Goal: Navigation & Orientation: Find specific page/section

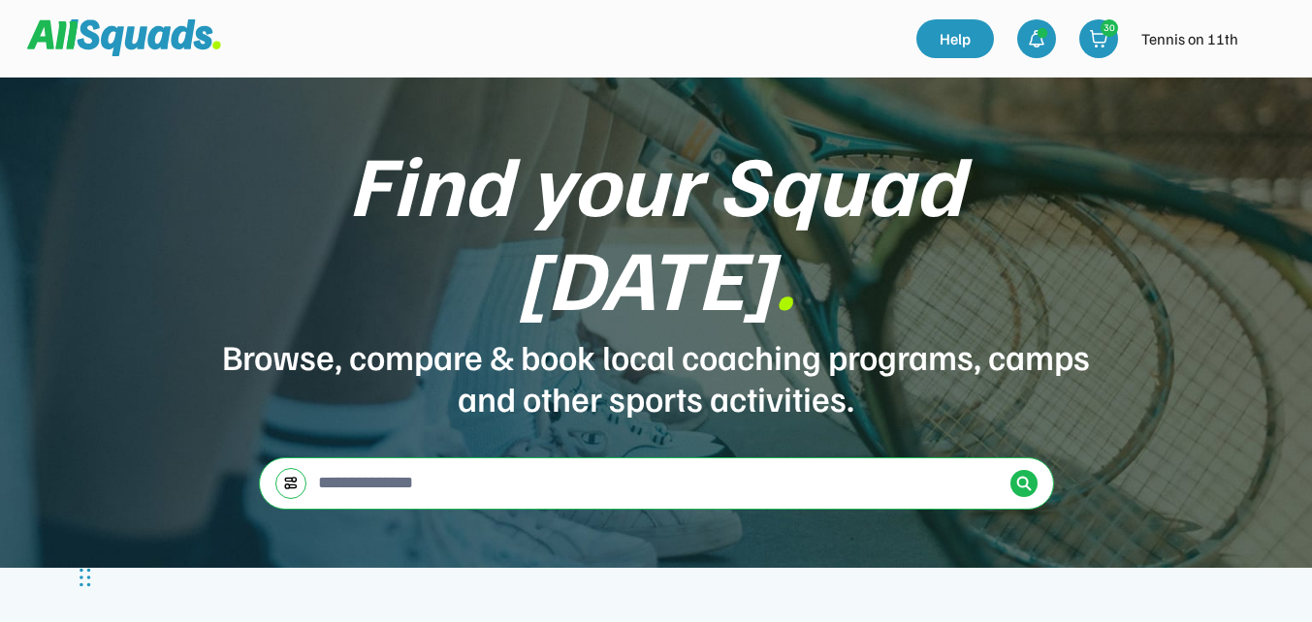
click at [1272, 44] on img at bounding box center [1269, 38] width 39 height 39
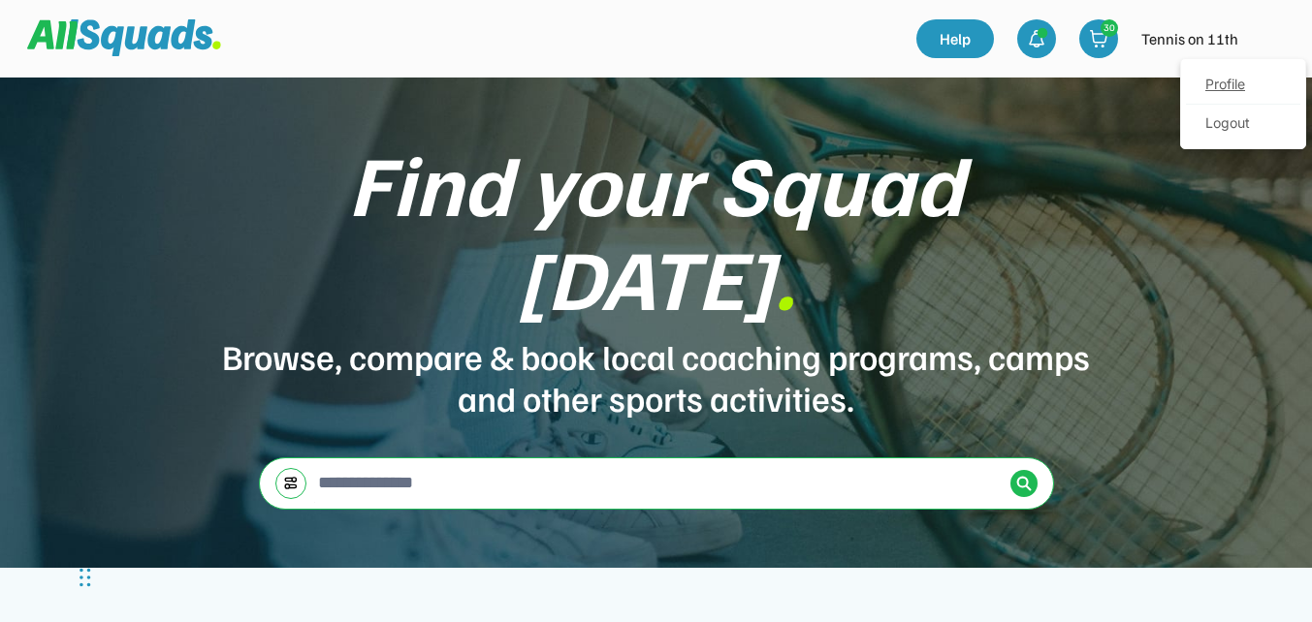
click at [1227, 85] on link "Profile" at bounding box center [1243, 85] width 114 height 39
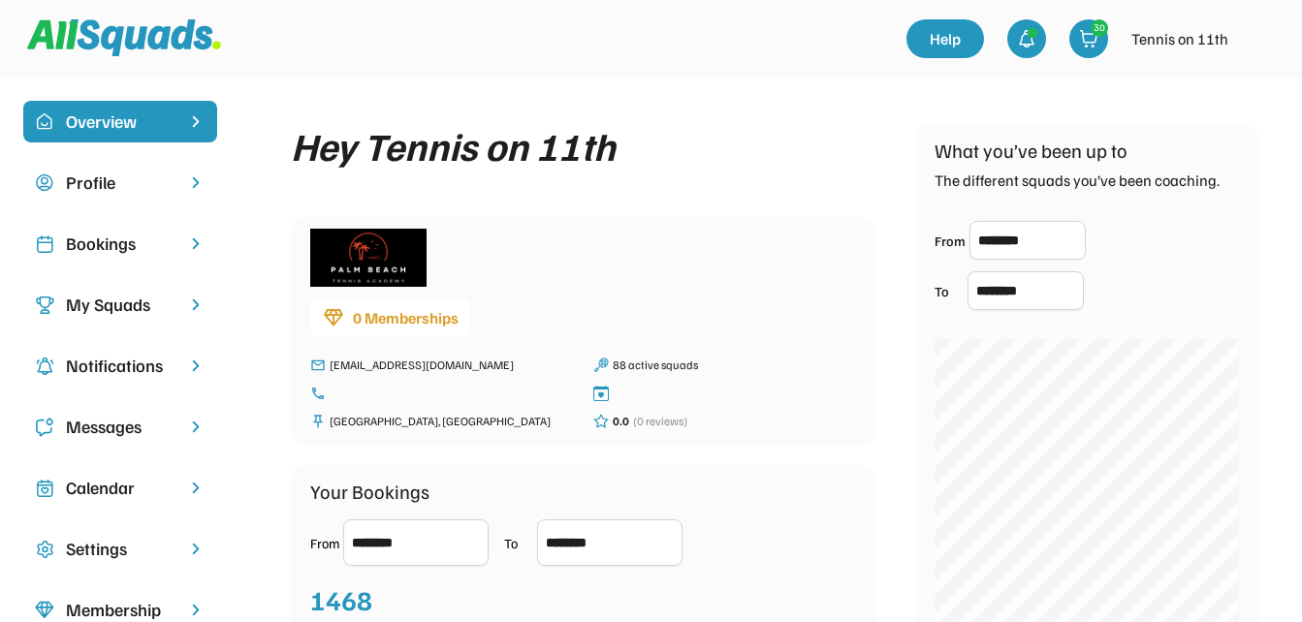
click at [111, 242] on div "Bookings" at bounding box center [120, 244] width 109 height 26
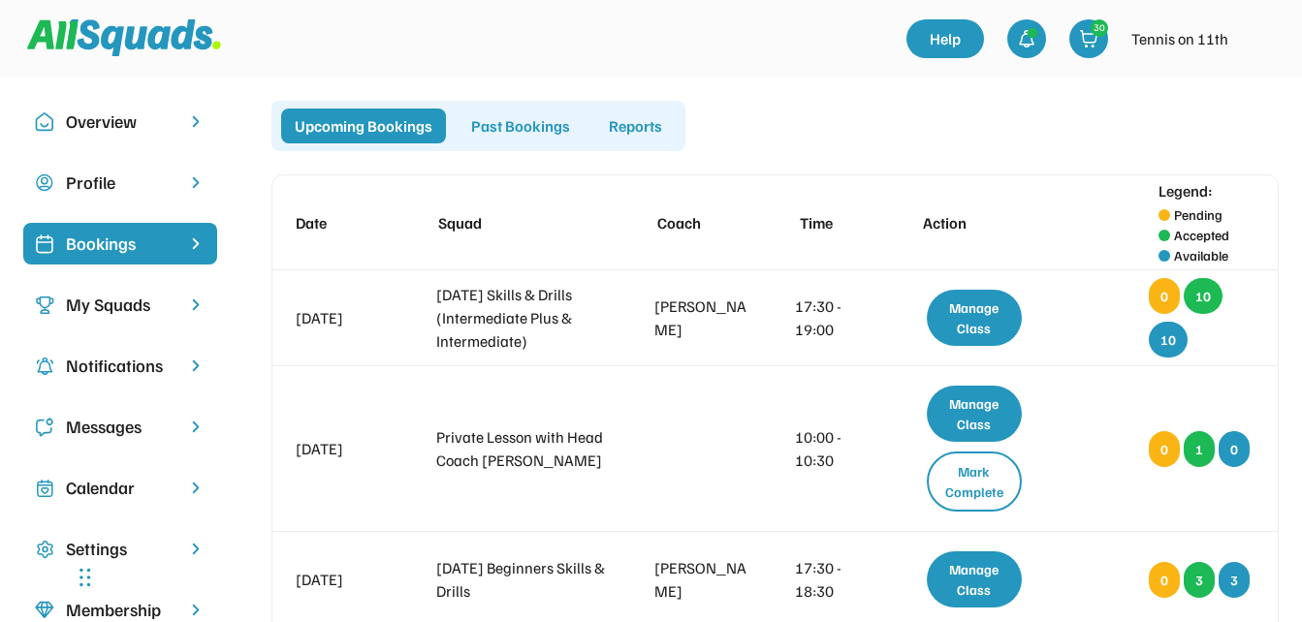
click at [99, 305] on div "My Squads" at bounding box center [120, 305] width 109 height 26
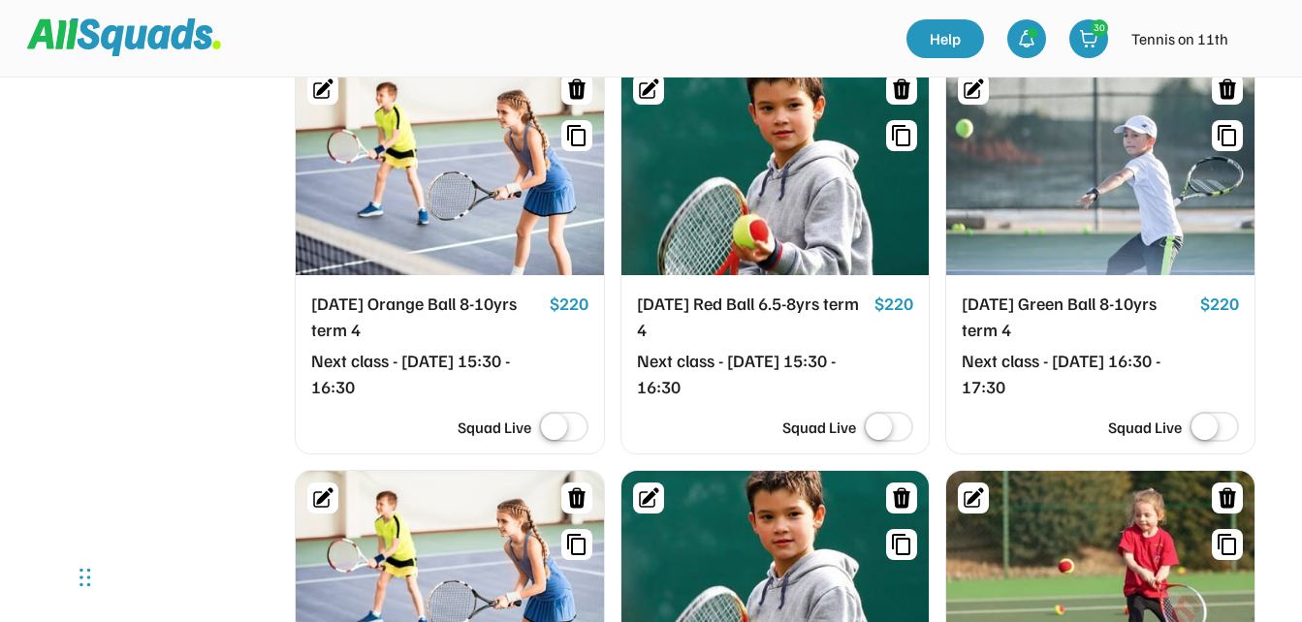
scroll to position [969, 0]
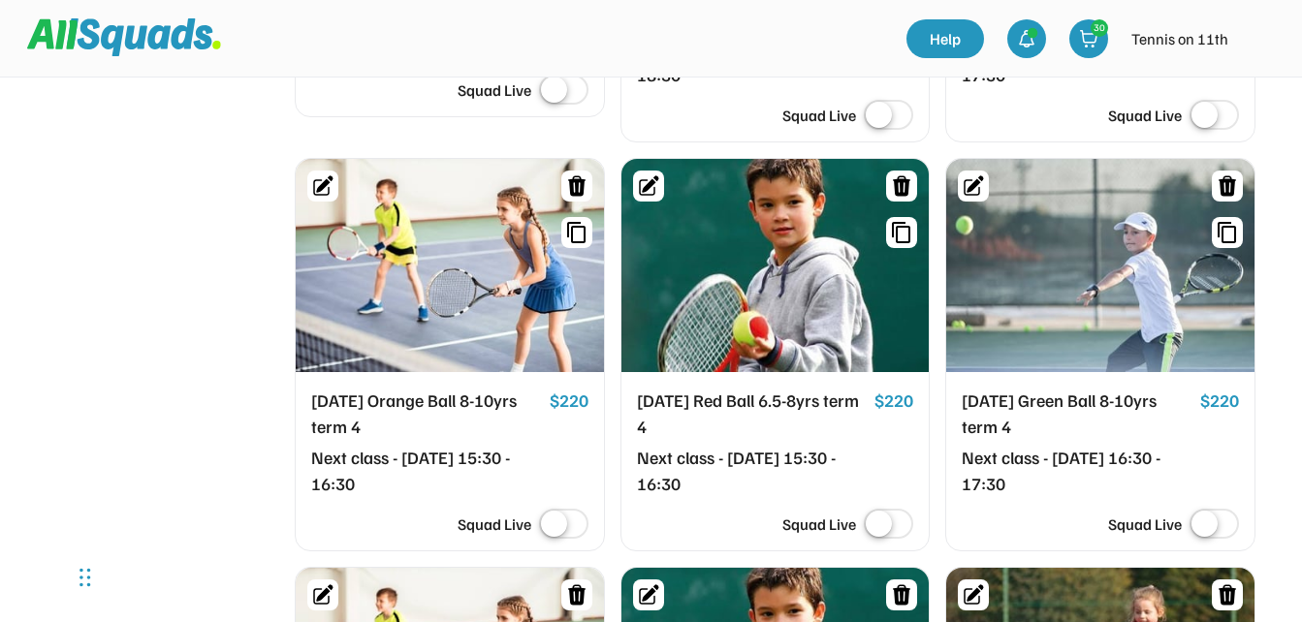
click at [755, 221] on div at bounding box center [775, 265] width 308 height 213
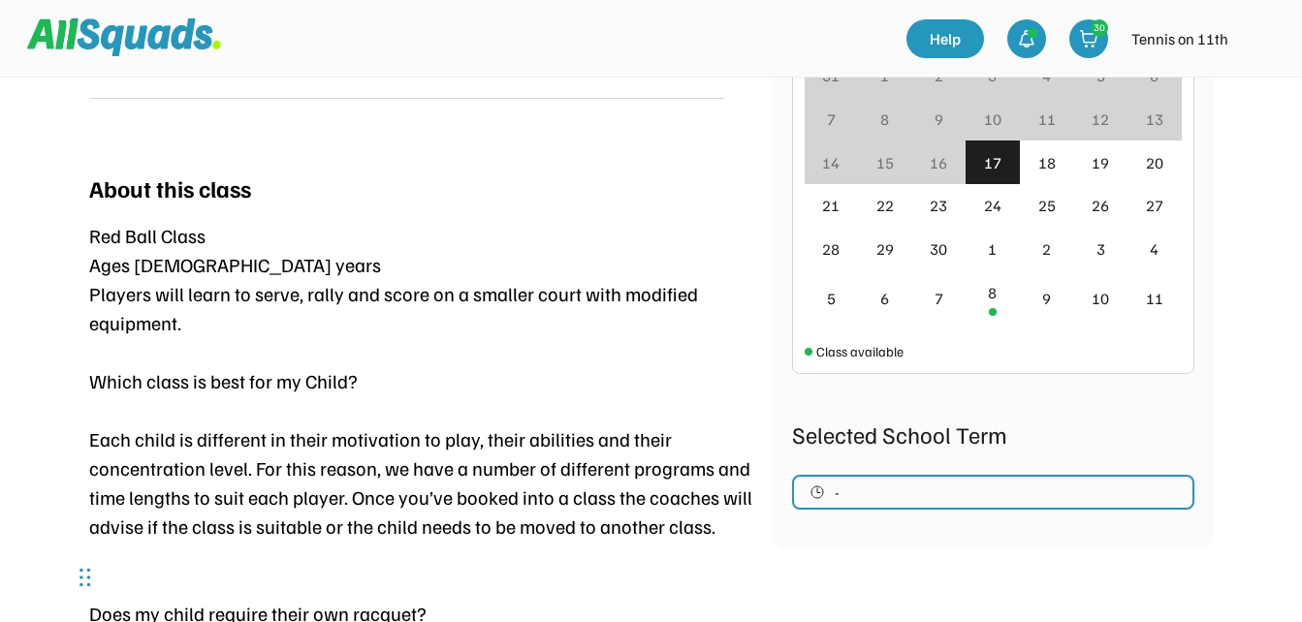
scroll to position [97, 0]
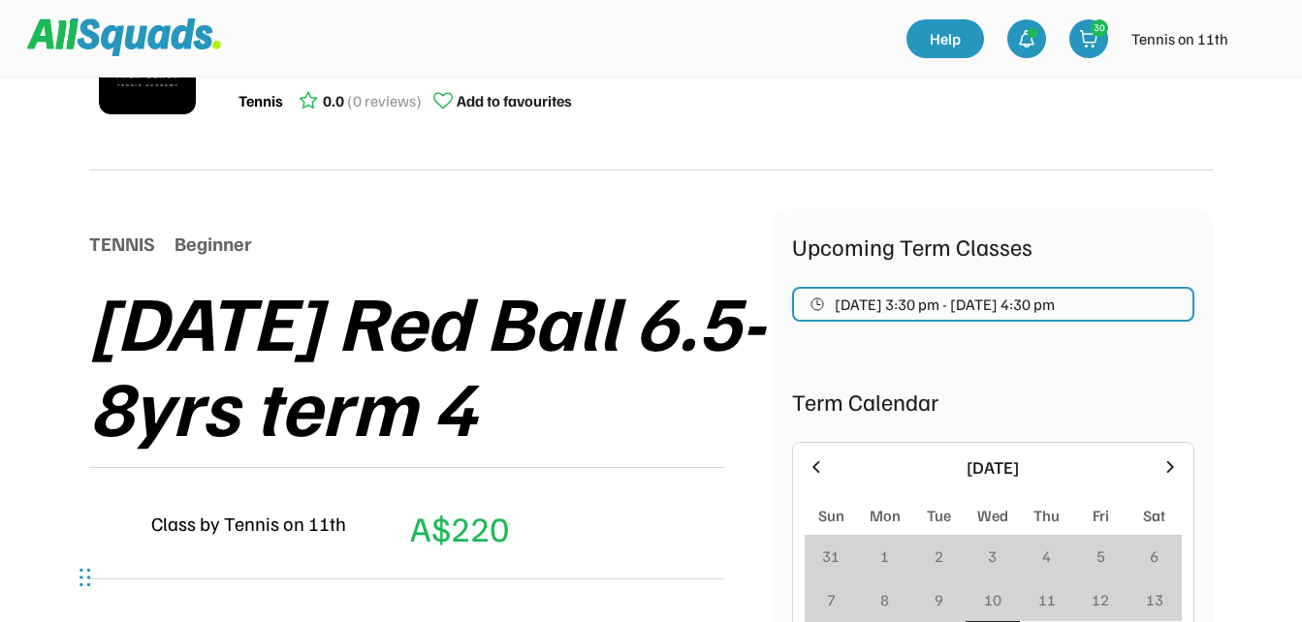
click at [901, 302] on span "[DATE] 3:30 pm - [DATE] 4:30 pm" at bounding box center [945, 305] width 220 height 16
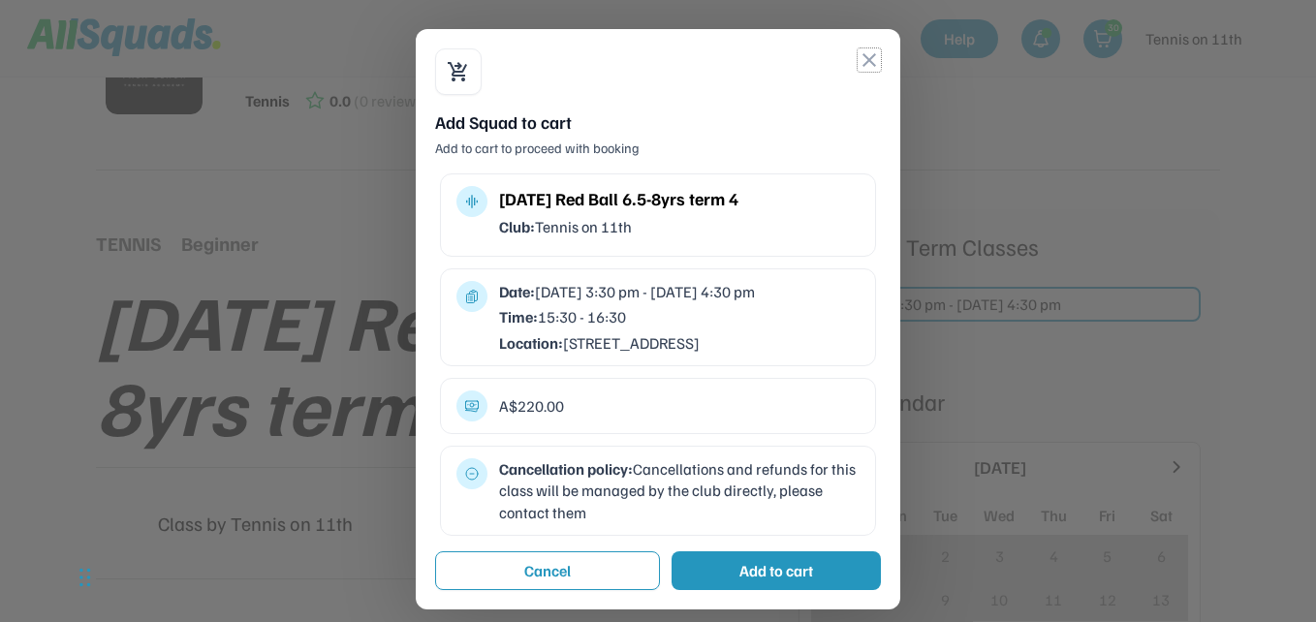
click at [871, 62] on button "close" at bounding box center [869, 59] width 23 height 23
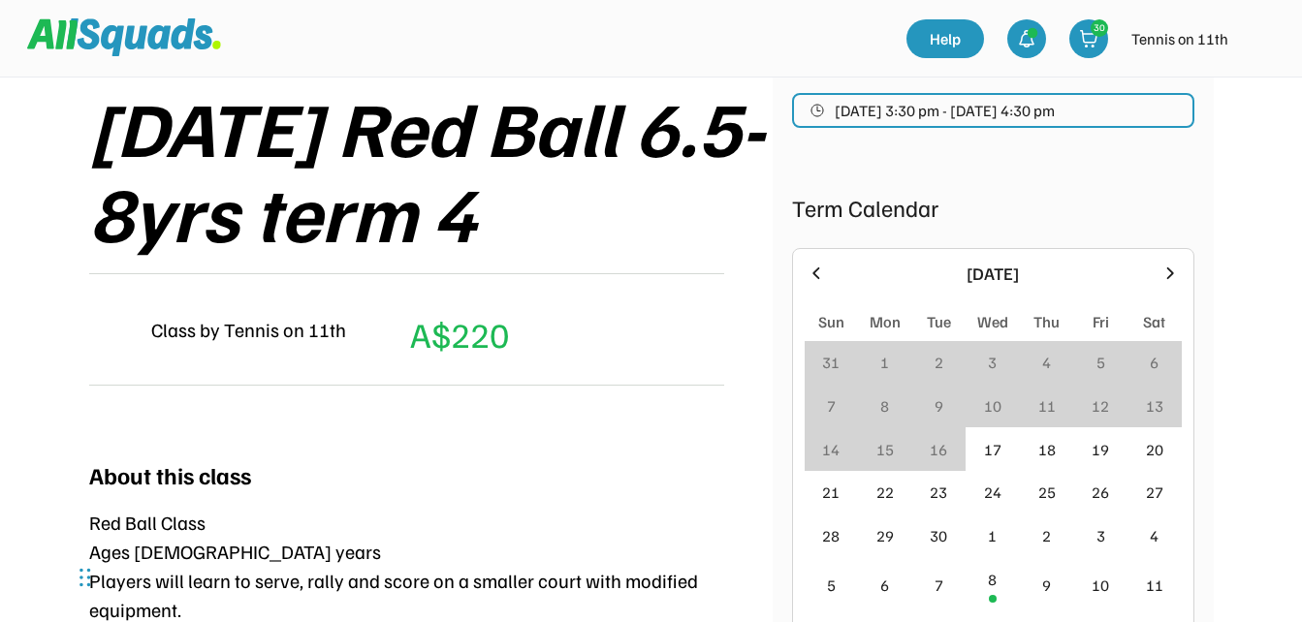
scroll to position [388, 0]
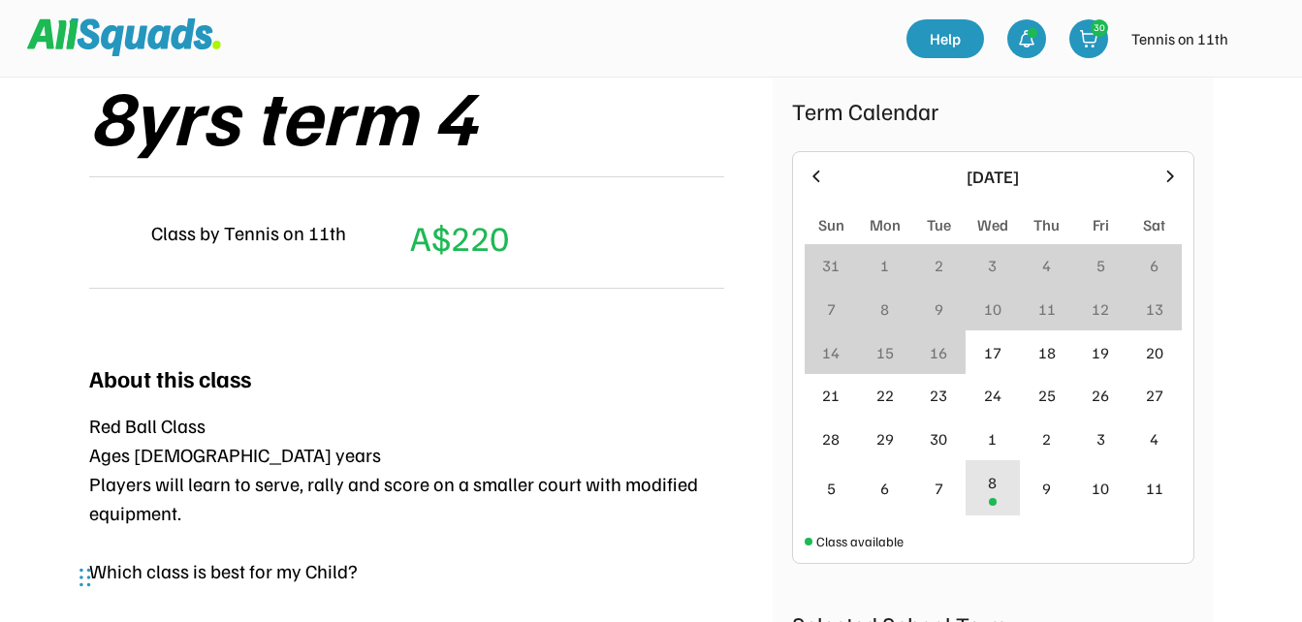
click at [994, 495] on div "8" at bounding box center [993, 487] width 54 height 55
click at [990, 486] on div "8" at bounding box center [992, 482] width 9 height 23
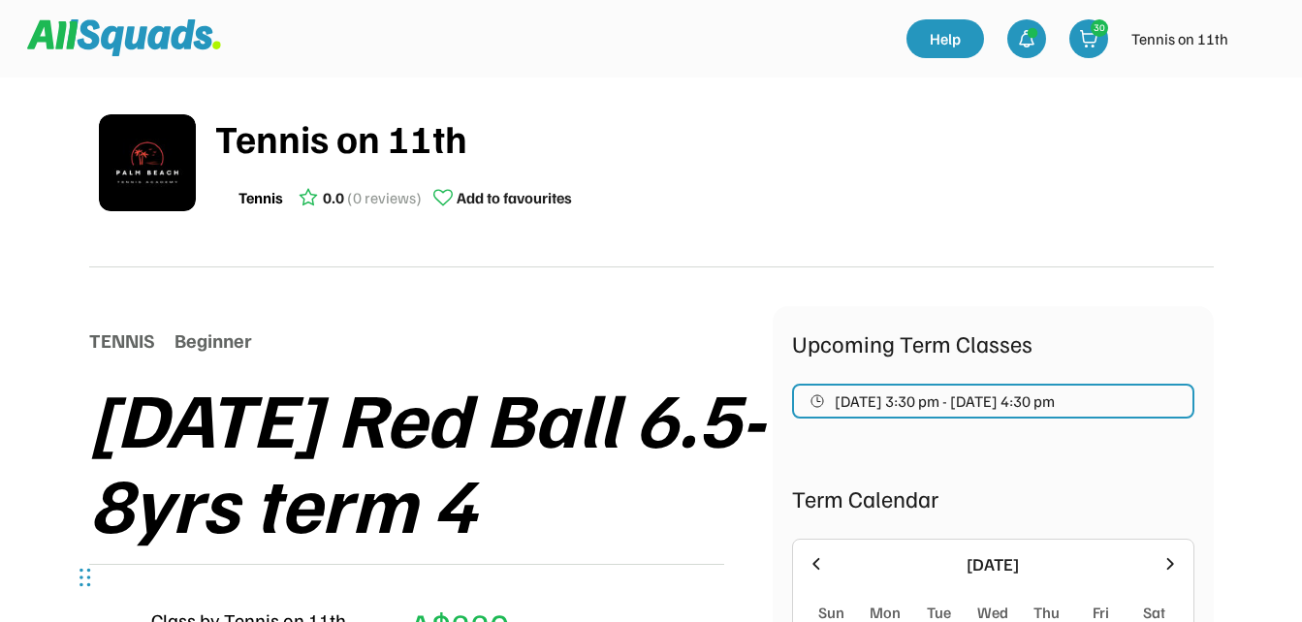
click at [65, 42] on img at bounding box center [124, 37] width 194 height 37
